Goal: Transaction & Acquisition: Download file/media

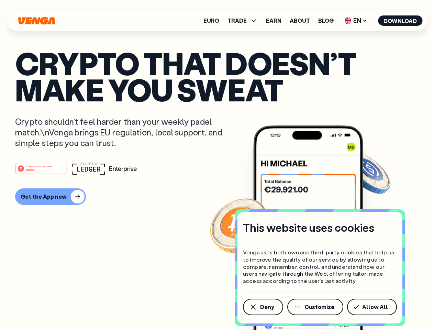
click at [217, 165] on div "#1 PRODUCT OF THE MONTH Web3" at bounding box center [217, 168] width 404 height 12
click at [263, 307] on span "Deny" at bounding box center [267, 307] width 14 height 6
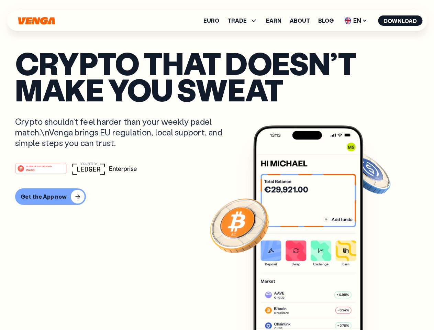
click at [316, 307] on img at bounding box center [308, 241] width 110 height 230
click at [373, 307] on article "Crypto that doesn’t make you sweat Crypto shouldn’t feel harder than your weekl…" at bounding box center [217, 179] width 404 height 258
click at [245, 21] on span "TRADE" at bounding box center [237, 21] width 19 height 6
click at [356, 21] on span "EN" at bounding box center [356, 20] width 28 height 11
click at [401, 21] on button "Download" at bounding box center [400, 20] width 44 height 10
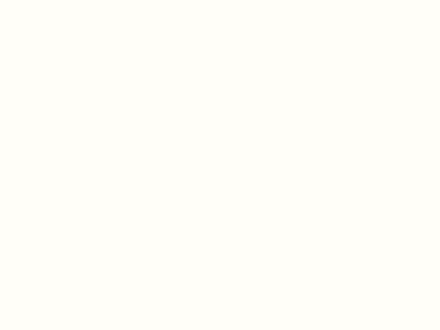
click at [50, 0] on html "This website uses cookies Venga uses both own and third-party cookies that help…" at bounding box center [220, 0] width 440 height 0
click at [42, 0] on html "This website uses cookies Venga uses both own and third-party cookies that help…" at bounding box center [220, 0] width 440 height 0
